Goal: Find specific page/section: Find specific page/section

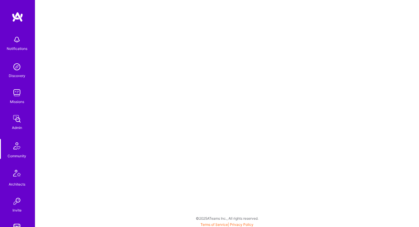
scroll to position [145, 0]
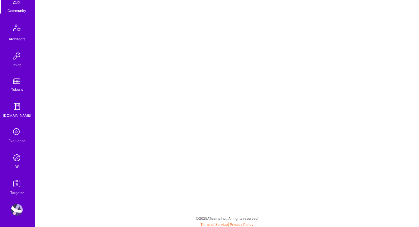
click at [19, 161] on img at bounding box center [17, 158] width 12 height 12
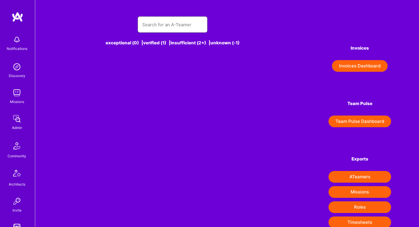
click at [153, 27] on input "text" at bounding box center [172, 24] width 61 height 15
type input "ty"
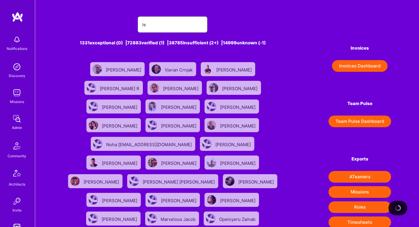
type input "l"
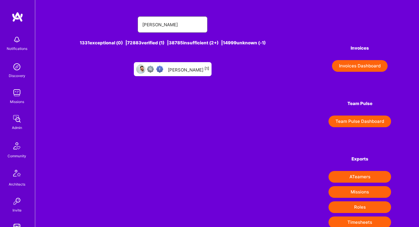
click at [160, 23] on input "[PERSON_NAME]" at bounding box center [172, 24] width 61 height 15
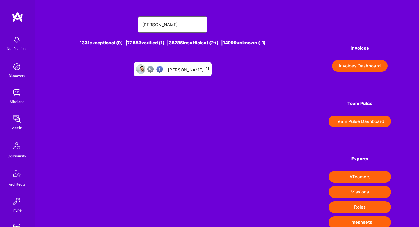
click at [160, 23] on input "[PERSON_NAME]" at bounding box center [172, 24] width 61 height 15
paste input "[PERSON_NAME]"
type input "[PERSON_NAME]"
click at [180, 72] on div "[PERSON_NAME] [-1]" at bounding box center [188, 69] width 43 height 8
